Goal: Task Accomplishment & Management: Manage account settings

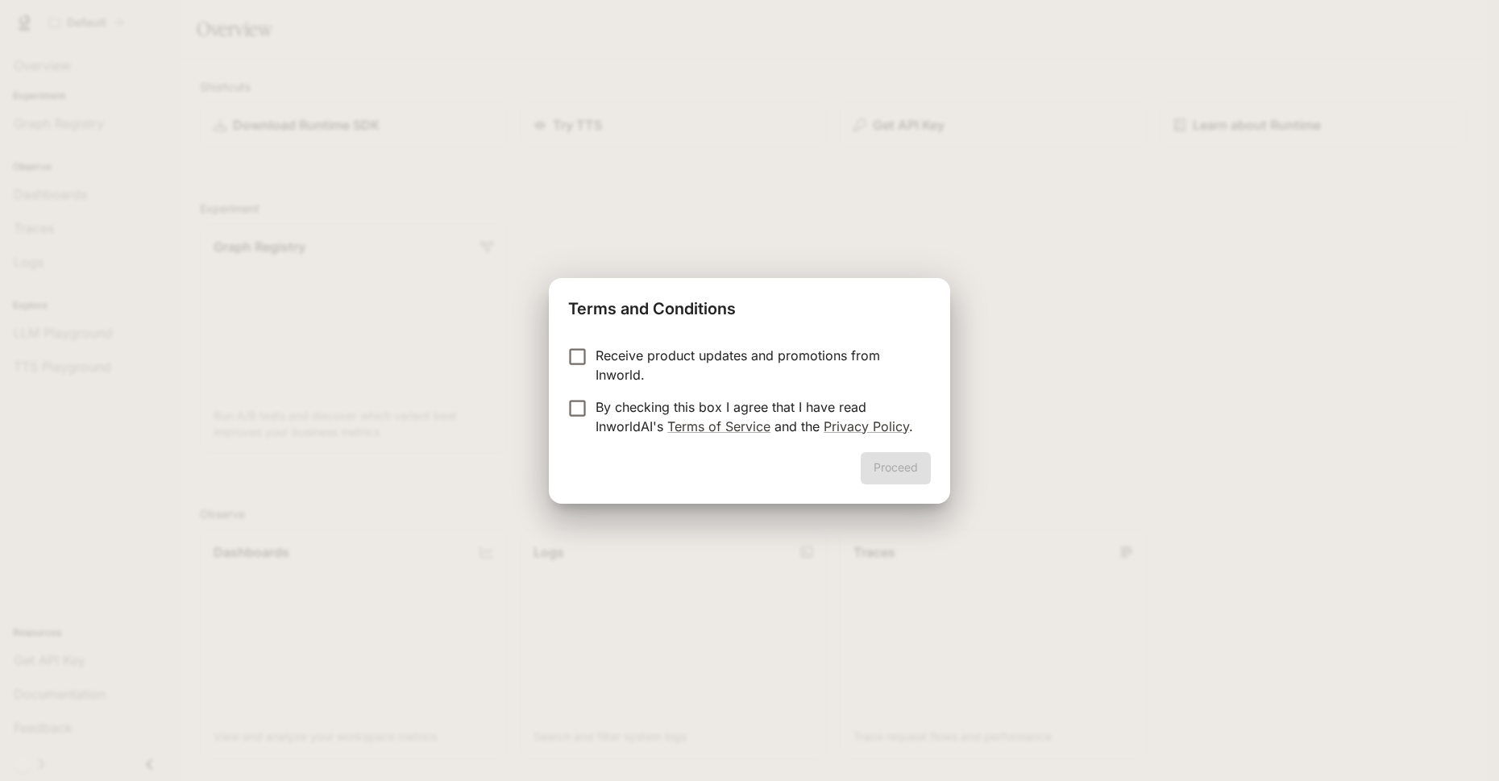
click at [816, 356] on p "Receive product updates and promotions from Inworld." at bounding box center [757, 365] width 322 height 39
click at [804, 406] on p "By checking this box I agree that I have read InworldAI's Terms of Service and …" at bounding box center [757, 416] width 322 height 39
click at [904, 476] on button "Proceed" at bounding box center [896, 468] width 70 height 32
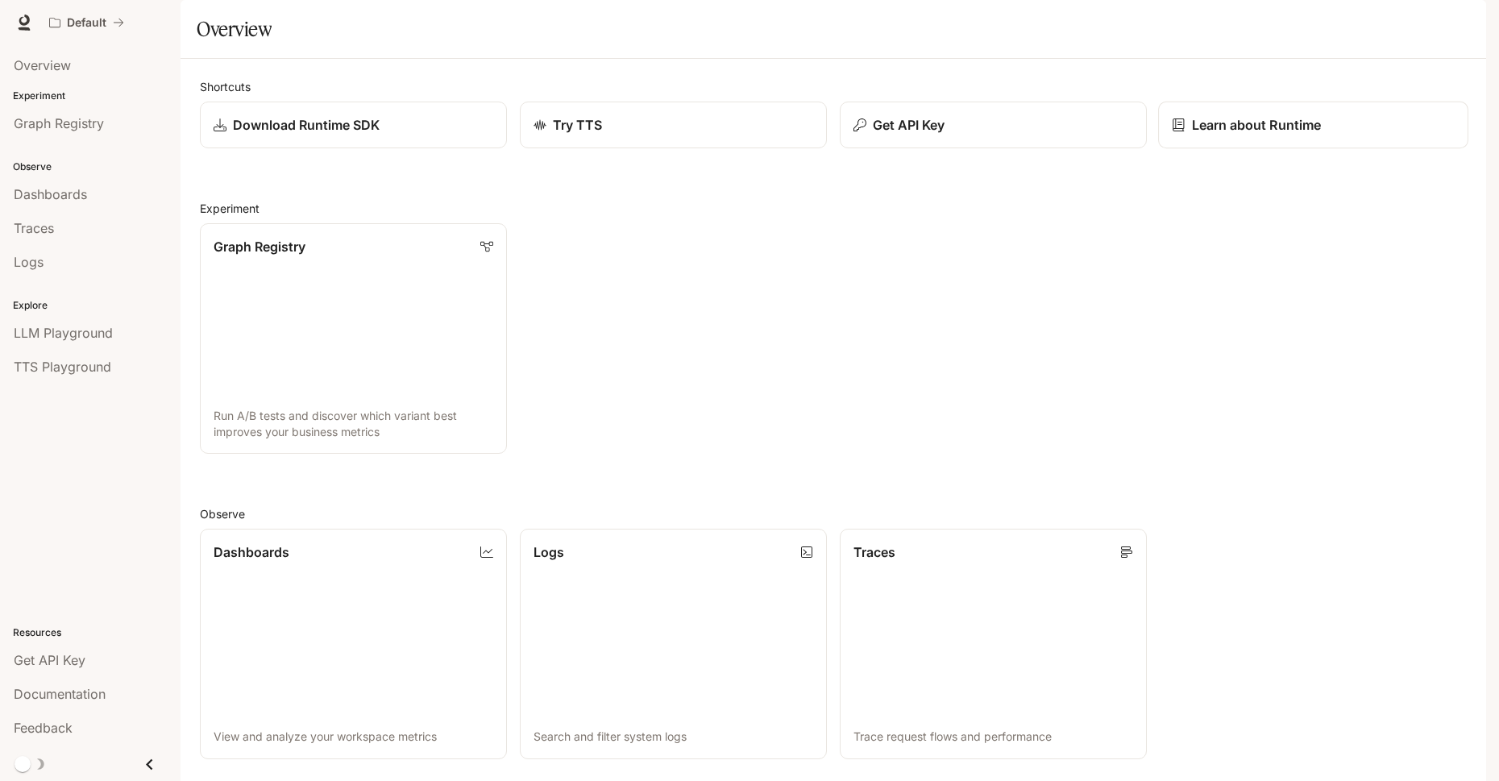
click at [1256, 135] on p "Learn about Runtime" at bounding box center [1257, 124] width 130 height 19
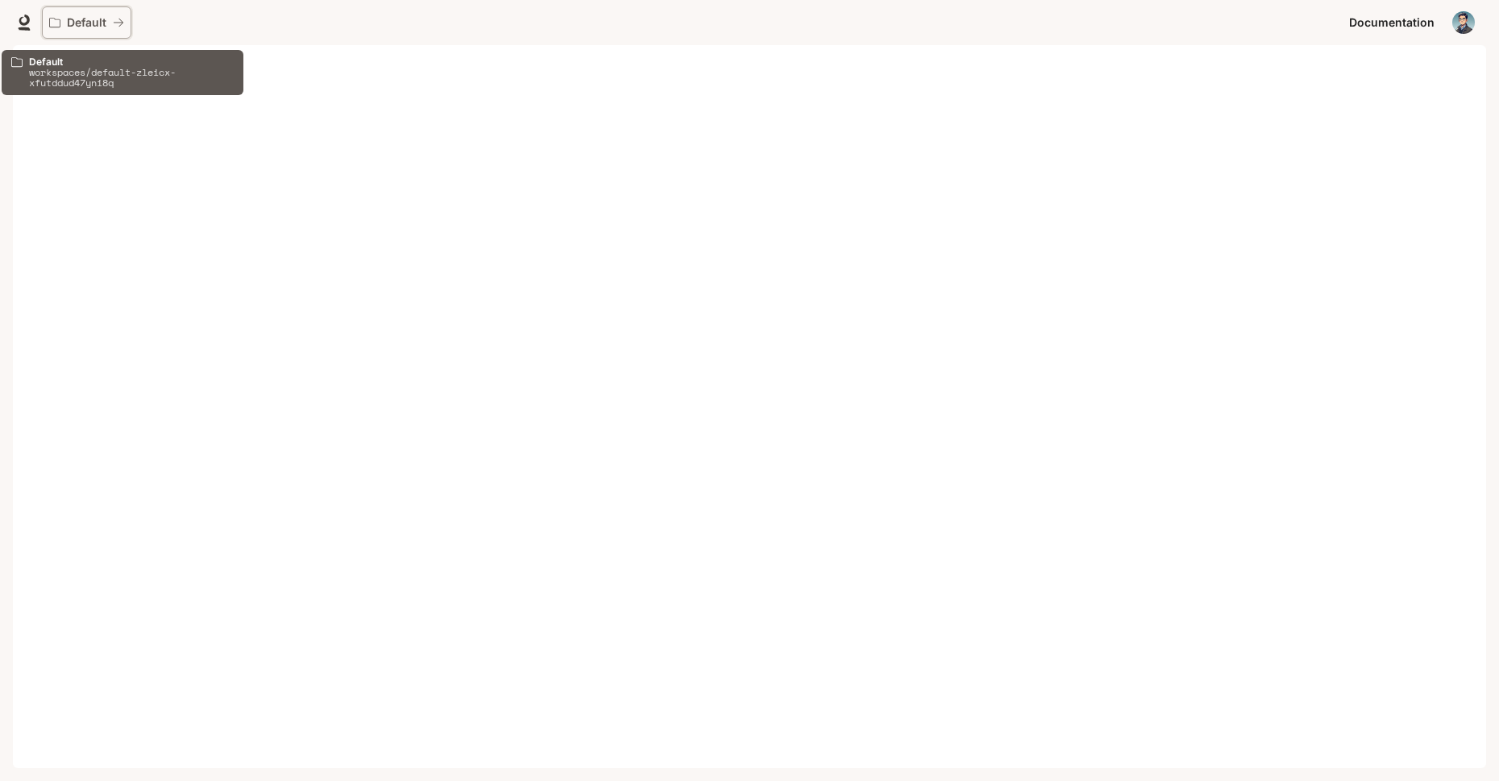
click at [94, 24] on p "Default" at bounding box center [86, 23] width 39 height 14
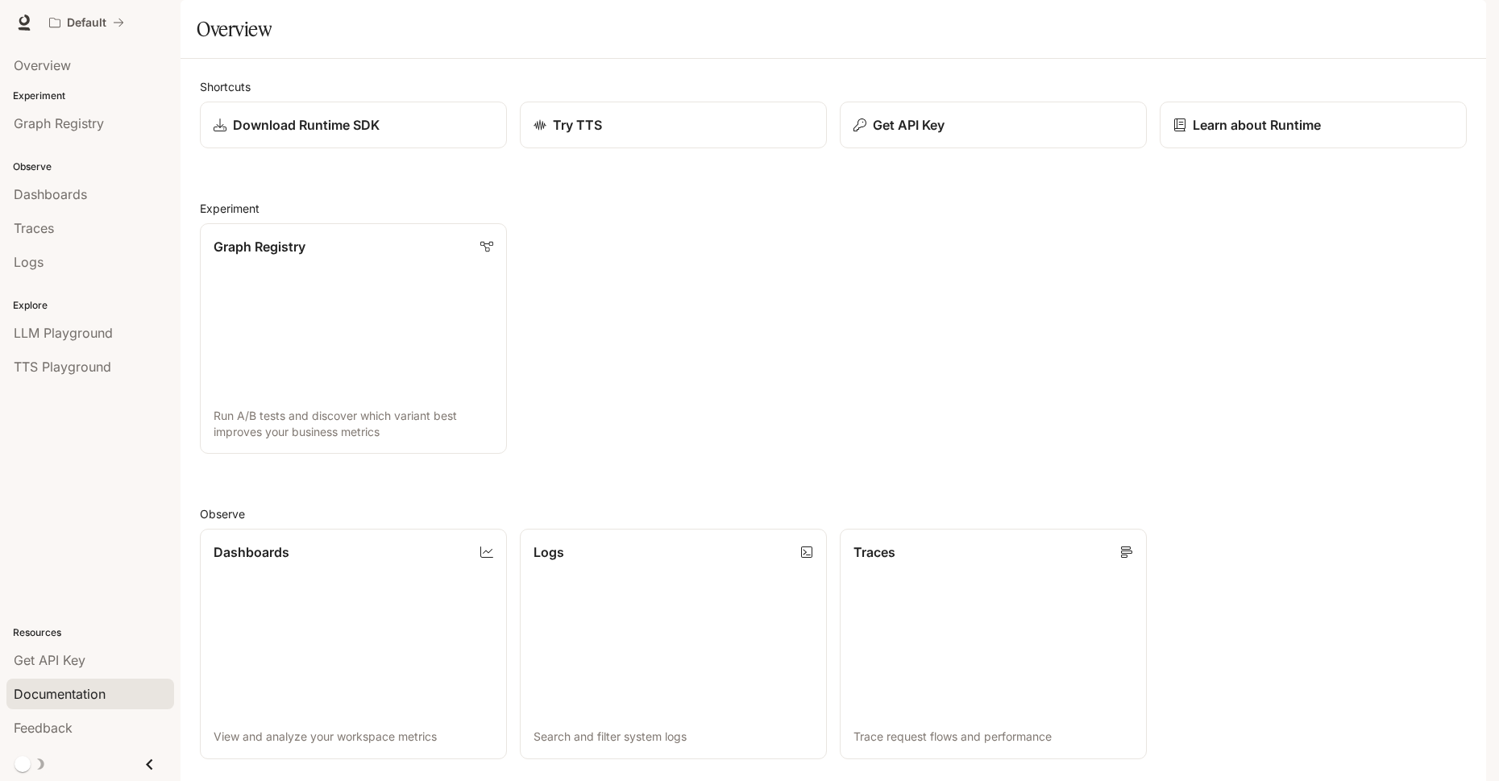
click at [80, 702] on span "Documentation" at bounding box center [60, 693] width 92 height 19
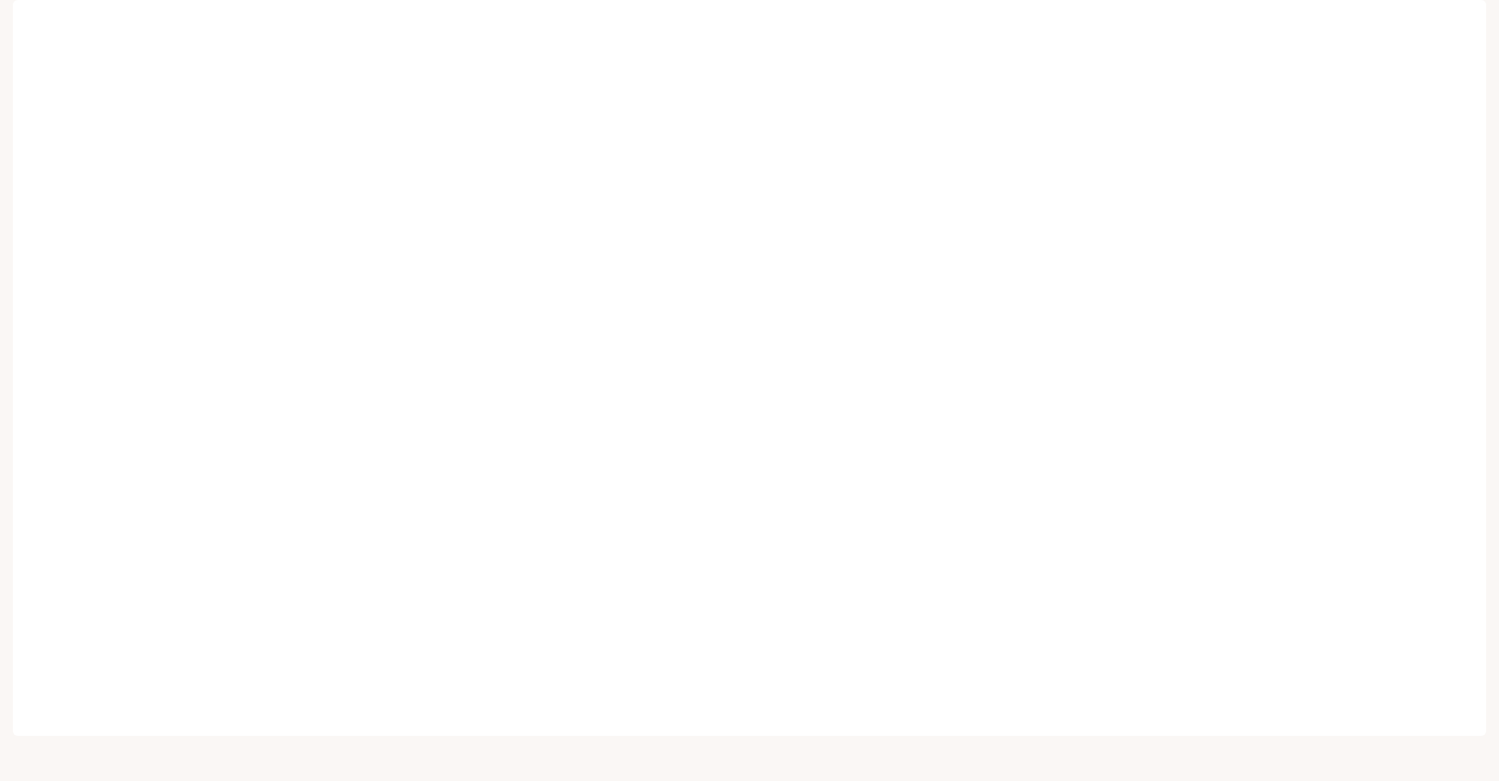
click at [1461, 31] on img "button" at bounding box center [1464, 22] width 23 height 23
click at [1301, 153] on span "API Keys" at bounding box center [1362, 151] width 208 height 16
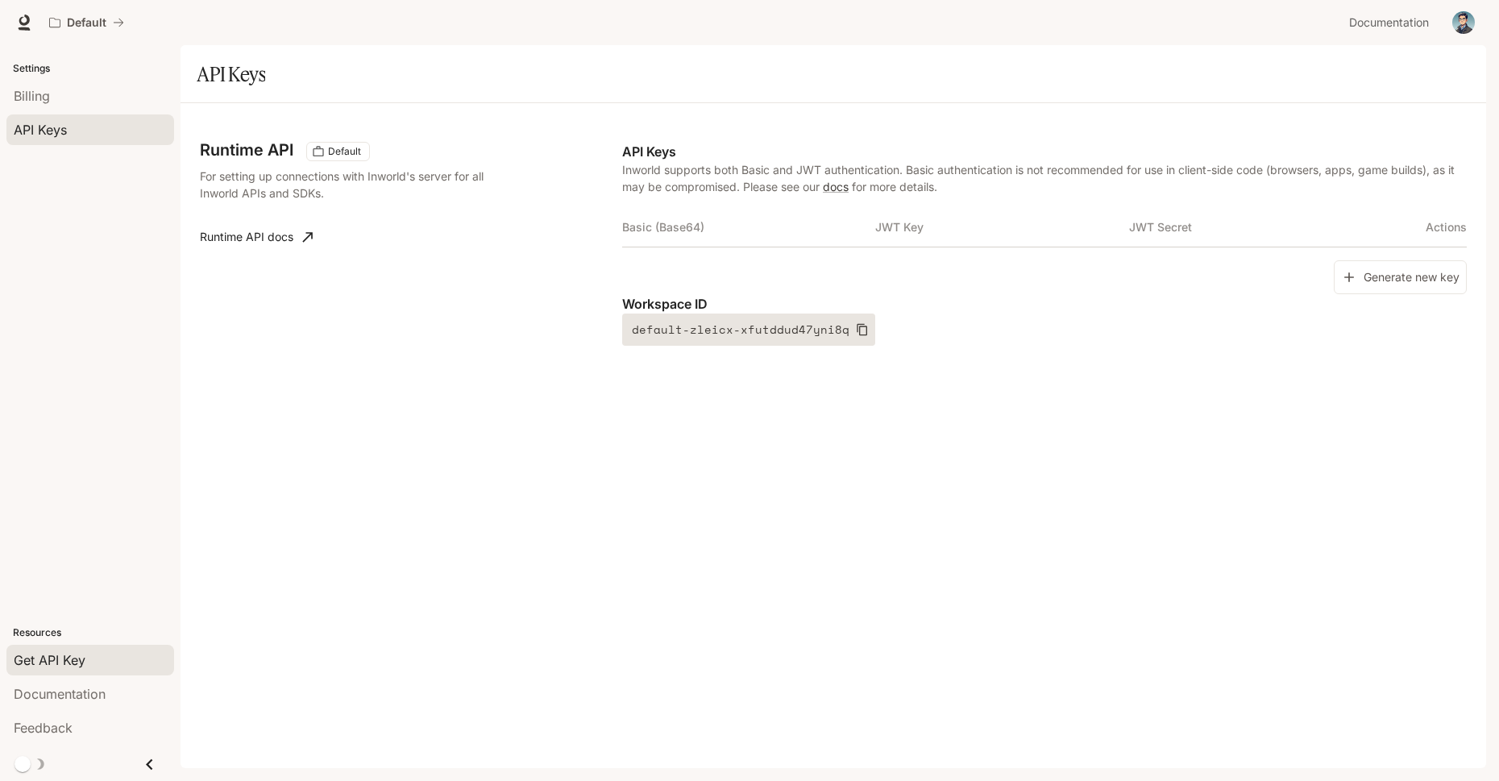
click at [856, 334] on icon "button" at bounding box center [862, 329] width 13 height 13
click at [1362, 272] on button "Generate new key" at bounding box center [1400, 277] width 133 height 35
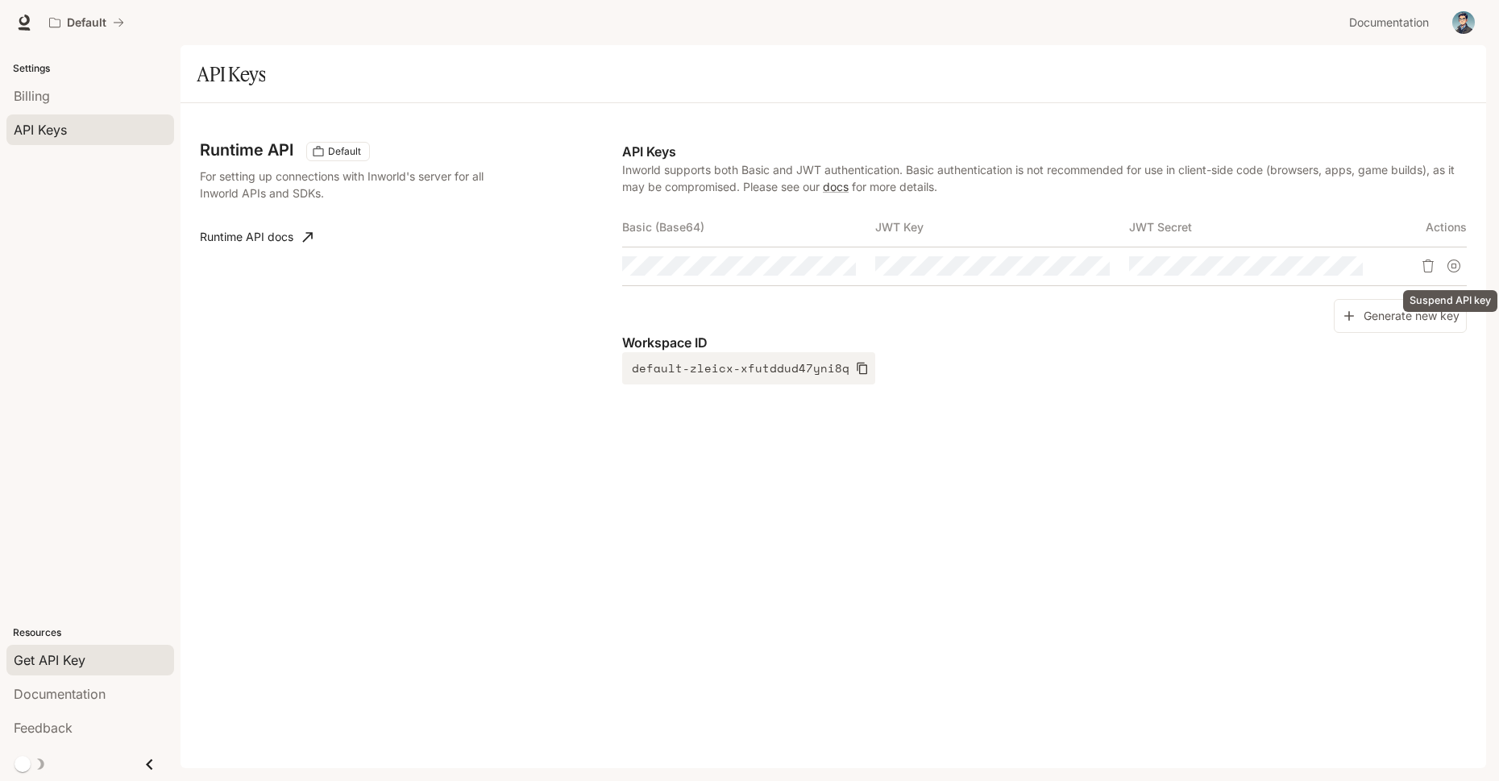
click at [1461, 268] on button "Suspend API key" at bounding box center [1454, 266] width 26 height 26
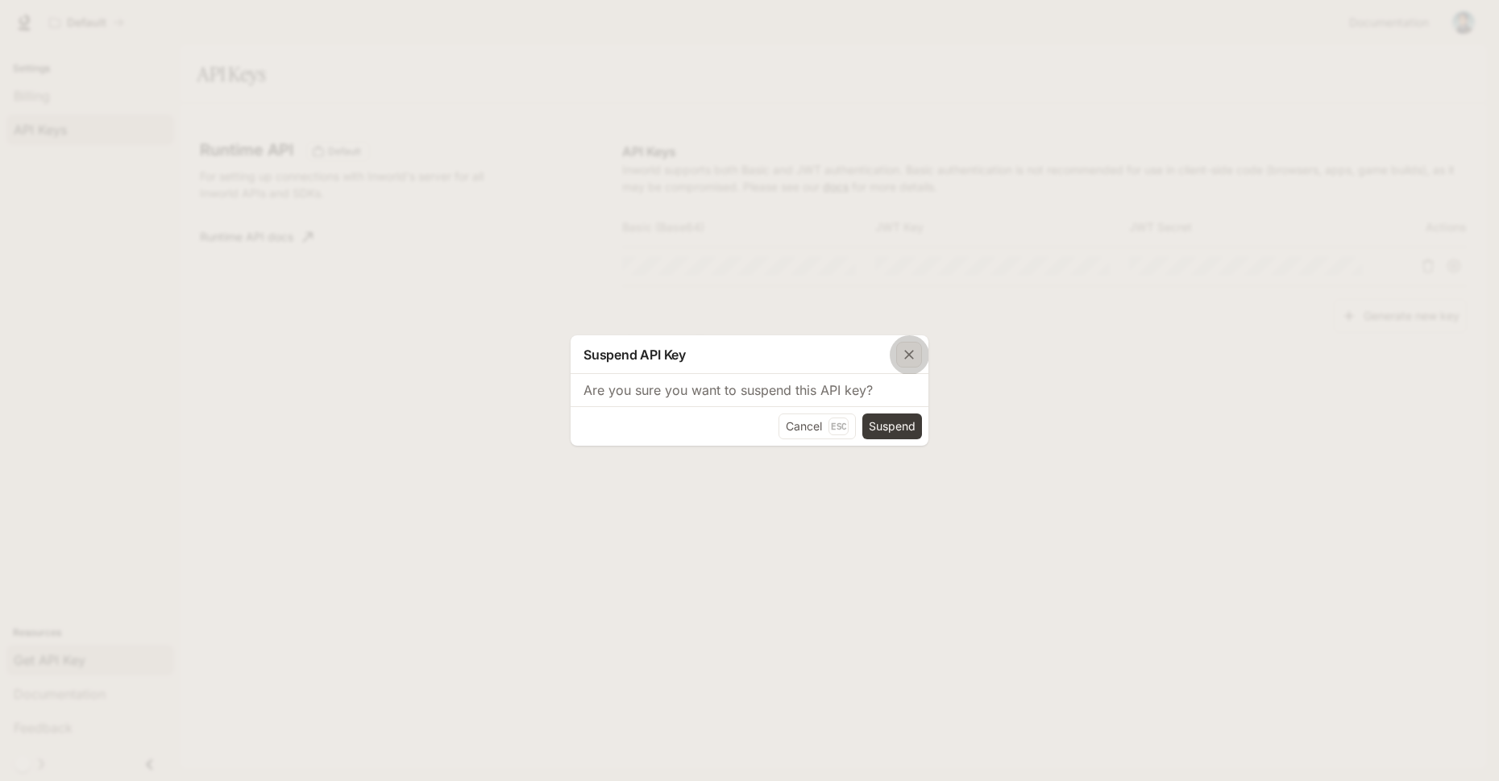
click at [908, 357] on icon "button" at bounding box center [909, 355] width 16 height 16
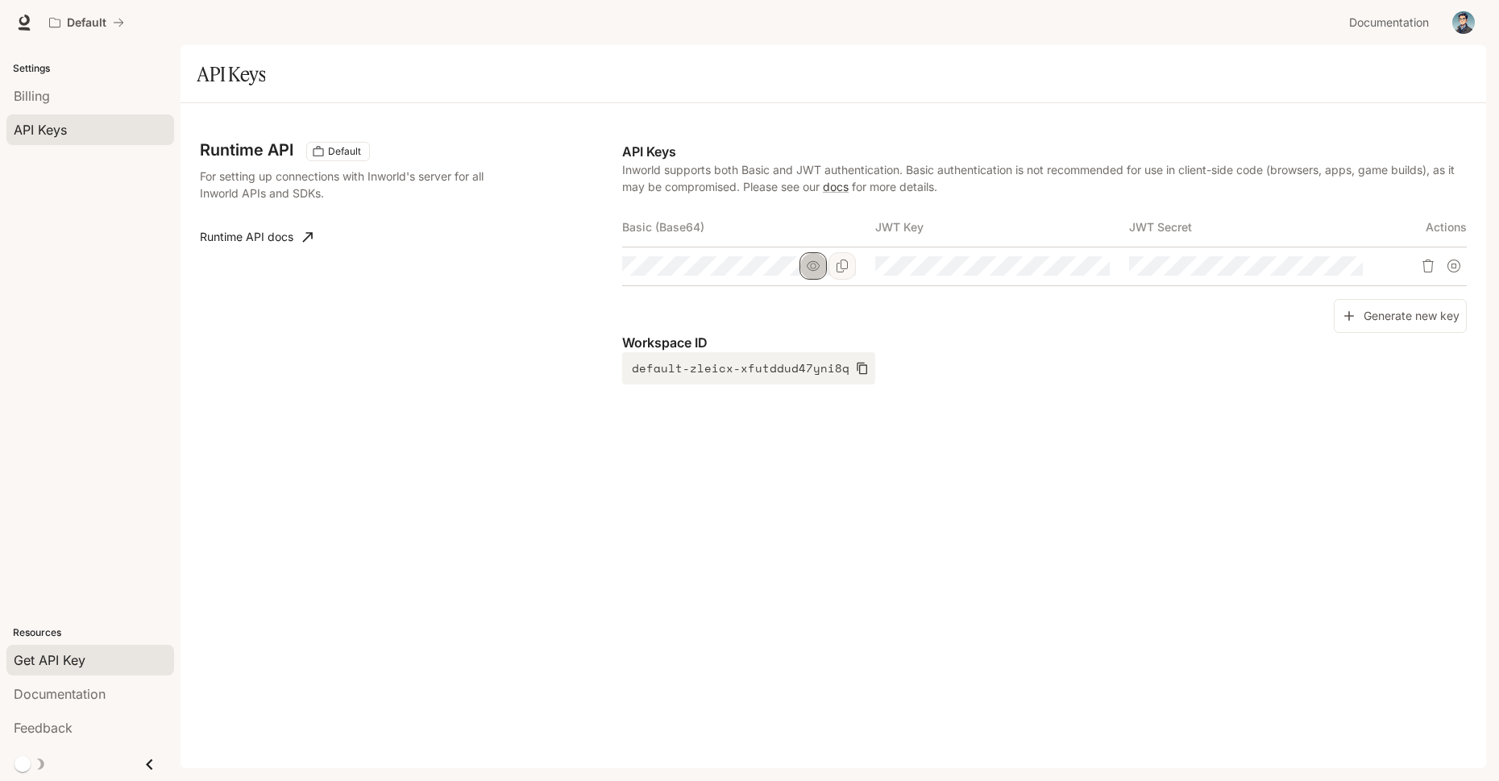
click at [810, 267] on icon "button" at bounding box center [813, 266] width 13 height 13
click at [838, 263] on icon "Copy Basic (Base64)" at bounding box center [842, 266] width 11 height 13
